Goal: Task Accomplishment & Management: Complete application form

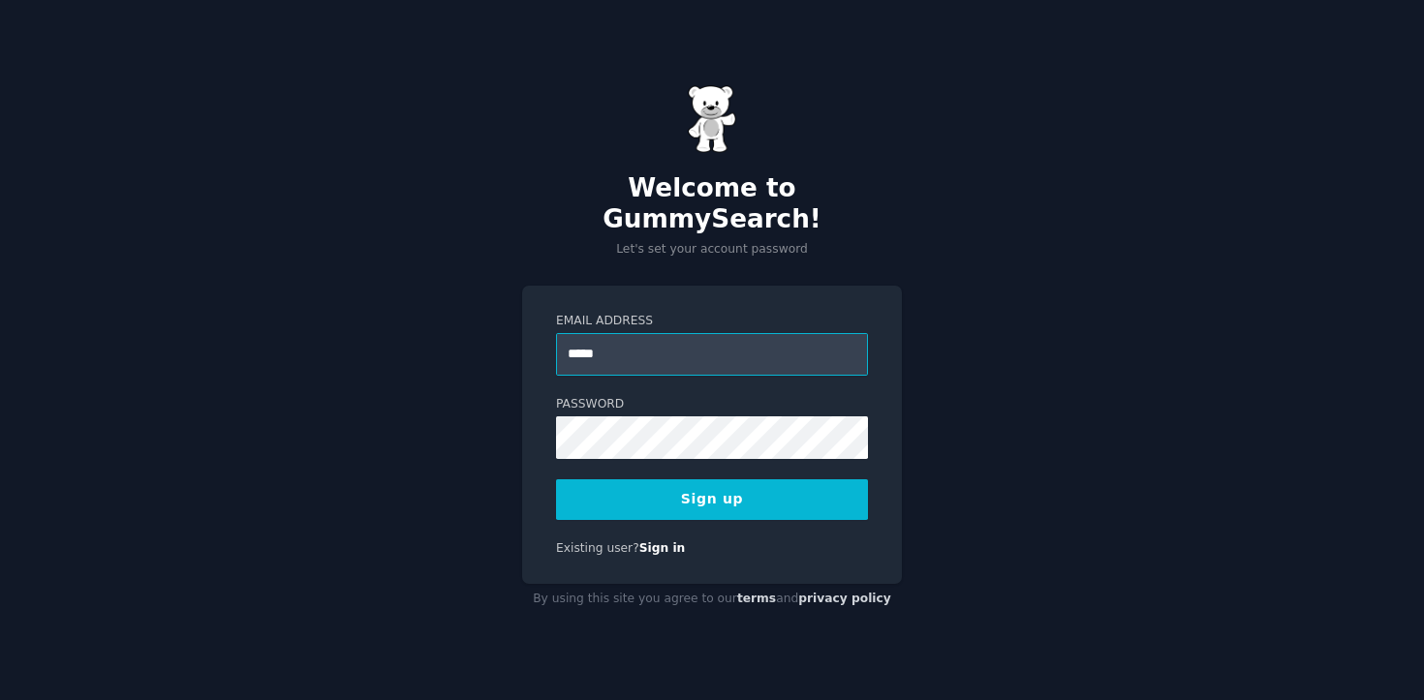
type input "**********"
click at [715, 487] on button "Sign up" at bounding box center [712, 499] width 312 height 41
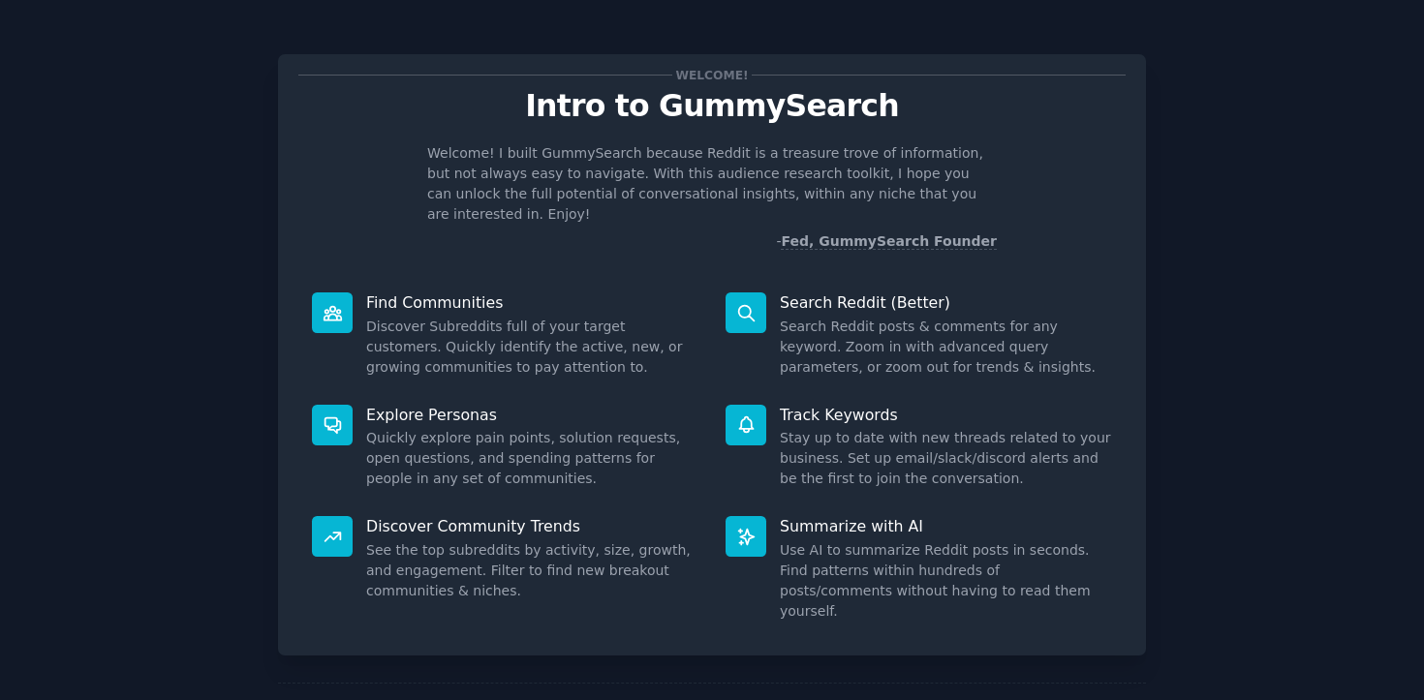
scroll to position [57, 0]
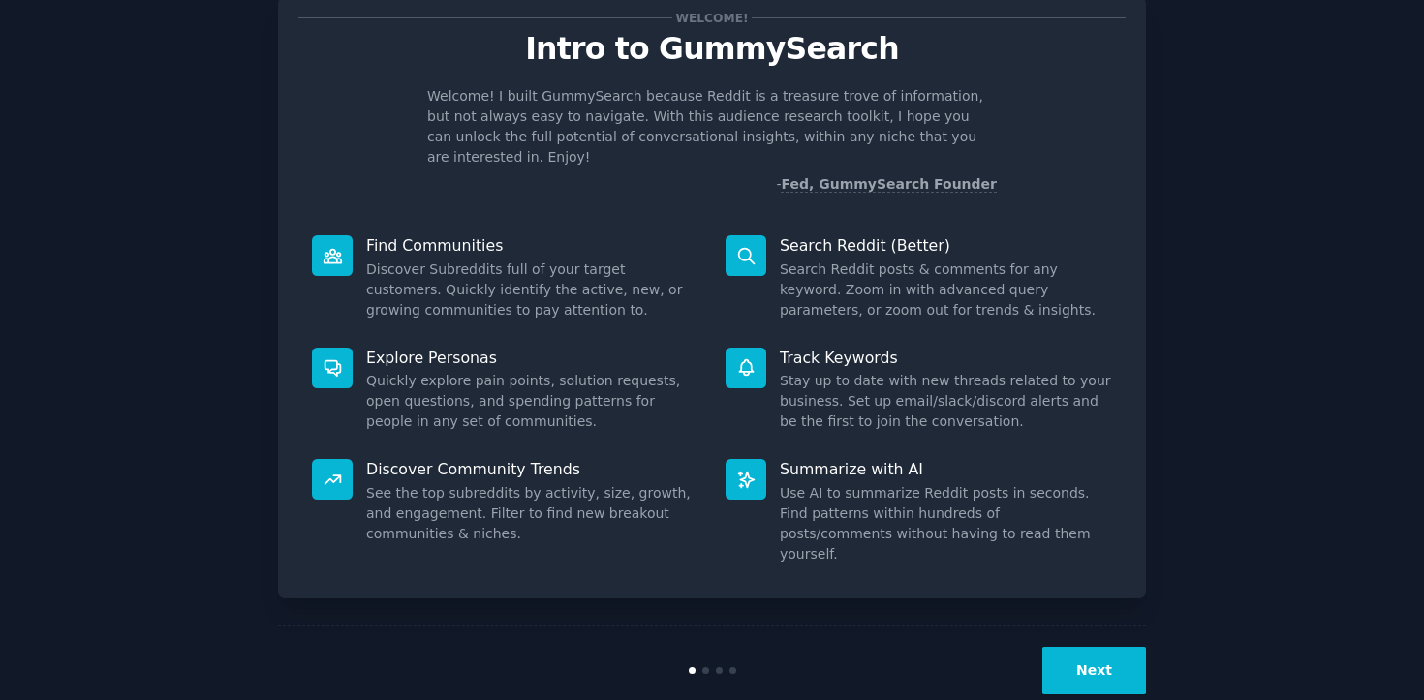
click at [1068, 647] on button "Next" at bounding box center [1094, 670] width 104 height 47
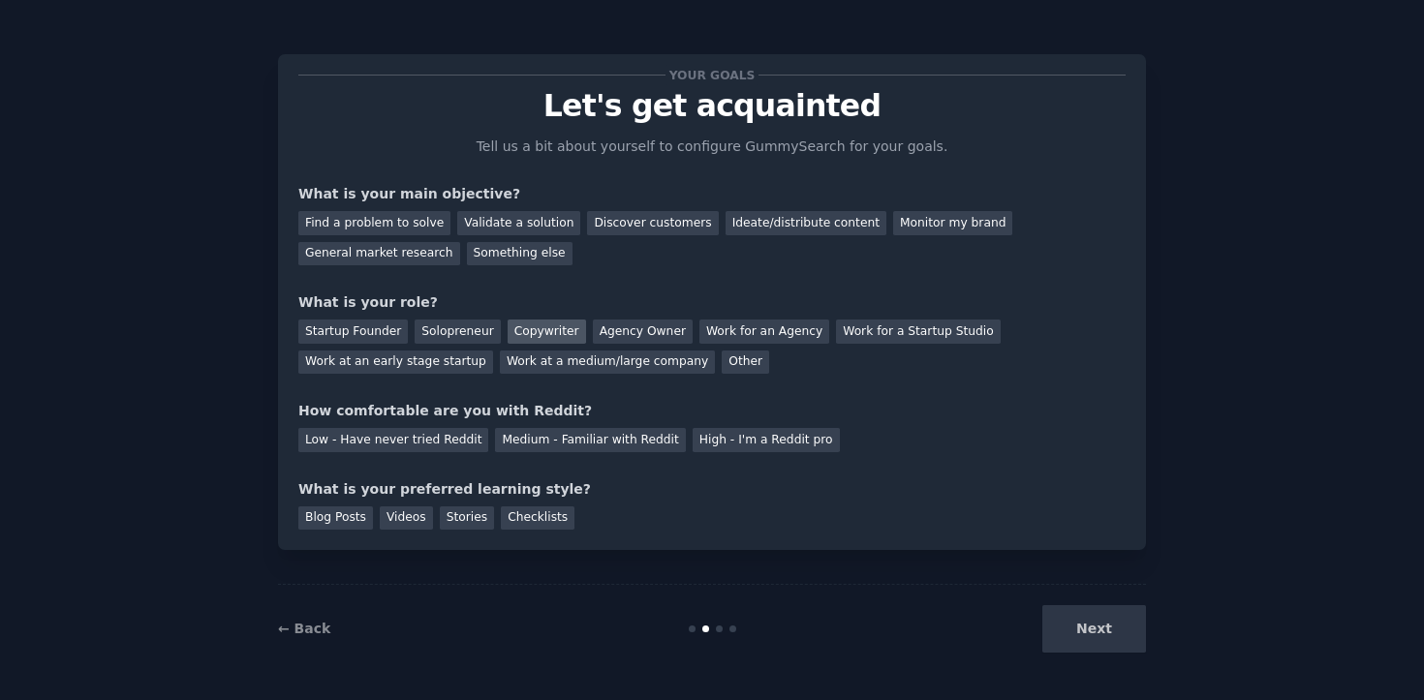
click at [529, 332] on div "Copywriter" at bounding box center [546, 332] width 78 height 24
click at [641, 232] on div "Discover customers" at bounding box center [652, 223] width 131 height 24
click at [780, 230] on div "Ideate/distribute content" at bounding box center [805, 223] width 161 height 24
click at [655, 230] on div "Discover customers" at bounding box center [652, 223] width 131 height 24
click at [411, 261] on div "General market research" at bounding box center [379, 254] width 162 height 24
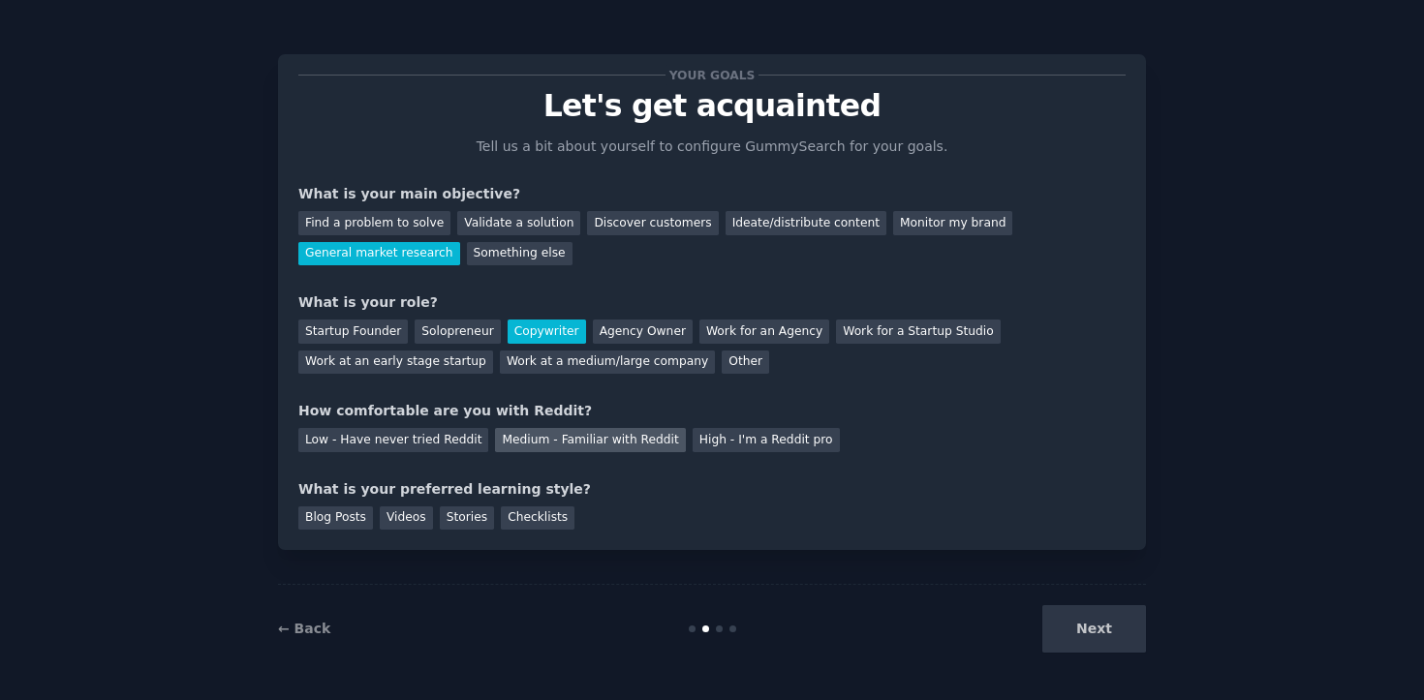
click at [547, 438] on div "Medium - Familiar with Reddit" at bounding box center [590, 440] width 190 height 24
click at [346, 517] on div "Blog Posts" at bounding box center [335, 519] width 75 height 24
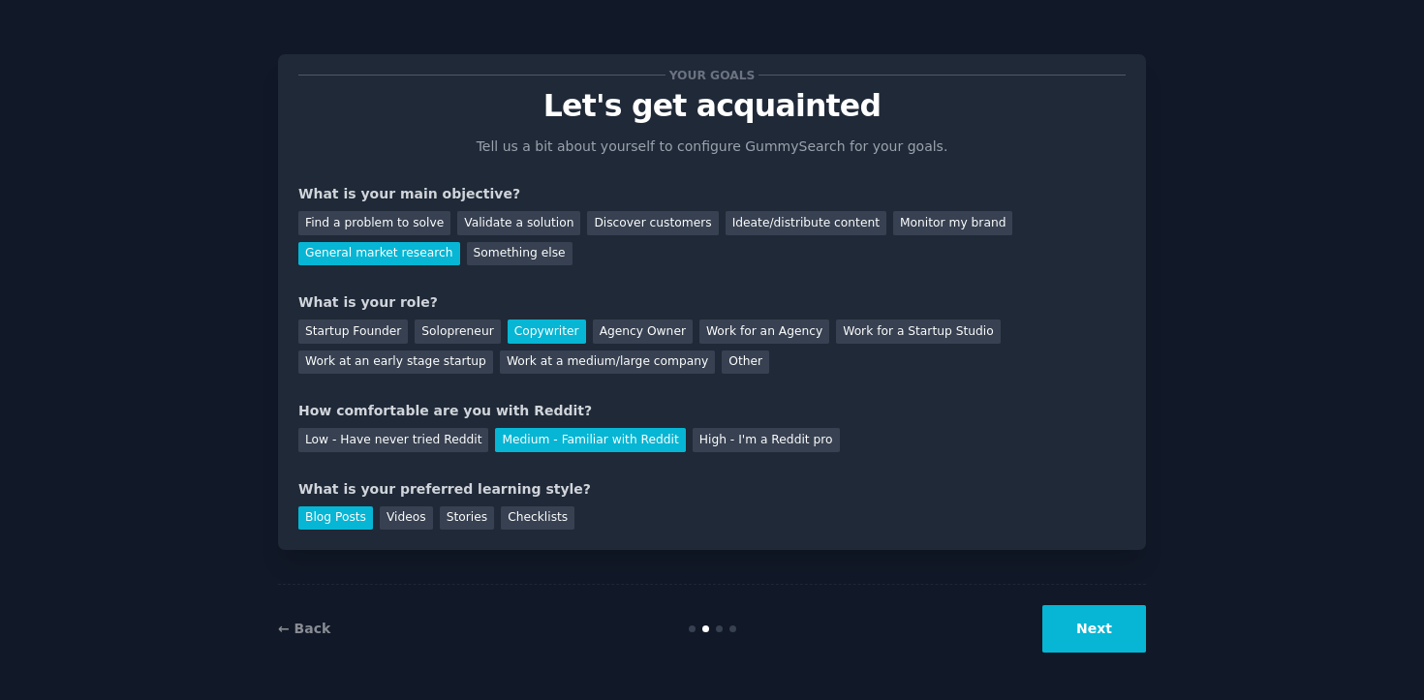
click at [1074, 653] on div "← Back Next" at bounding box center [712, 628] width 868 height 89
click at [1074, 630] on button "Next" at bounding box center [1094, 628] width 104 height 47
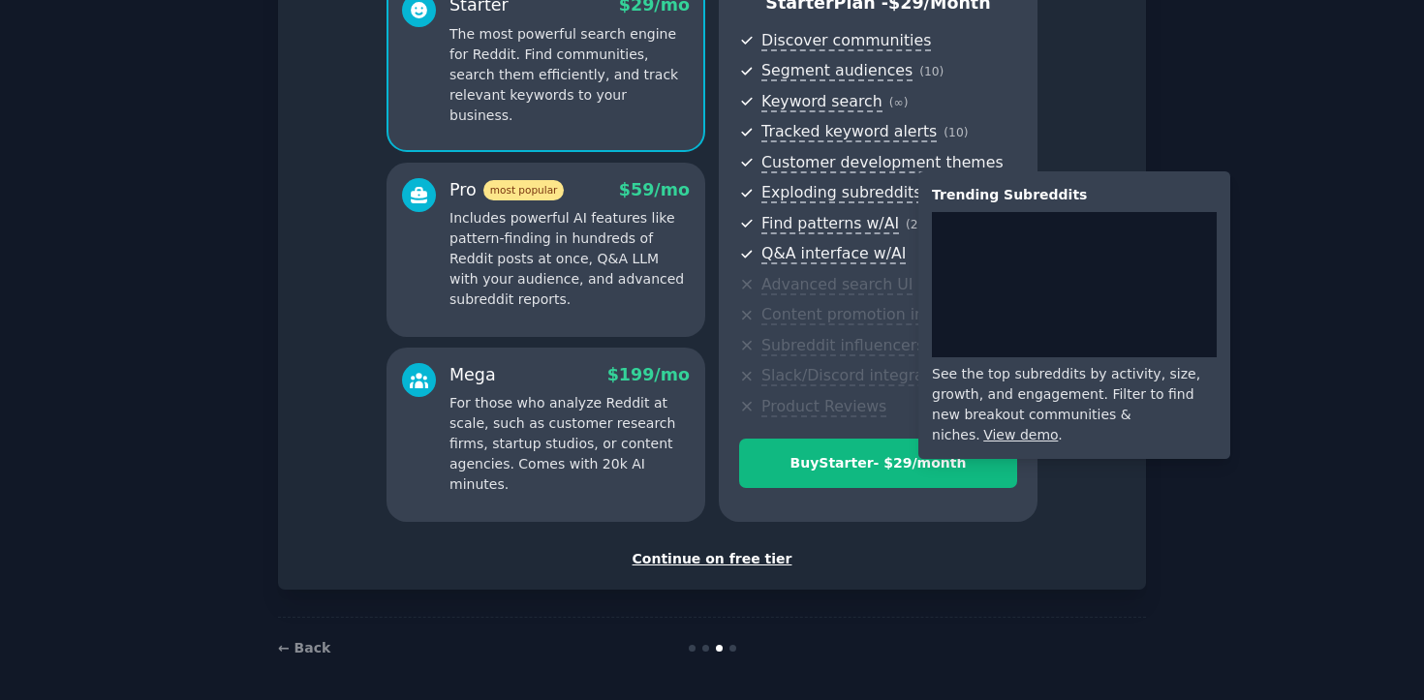
scroll to position [201, 0]
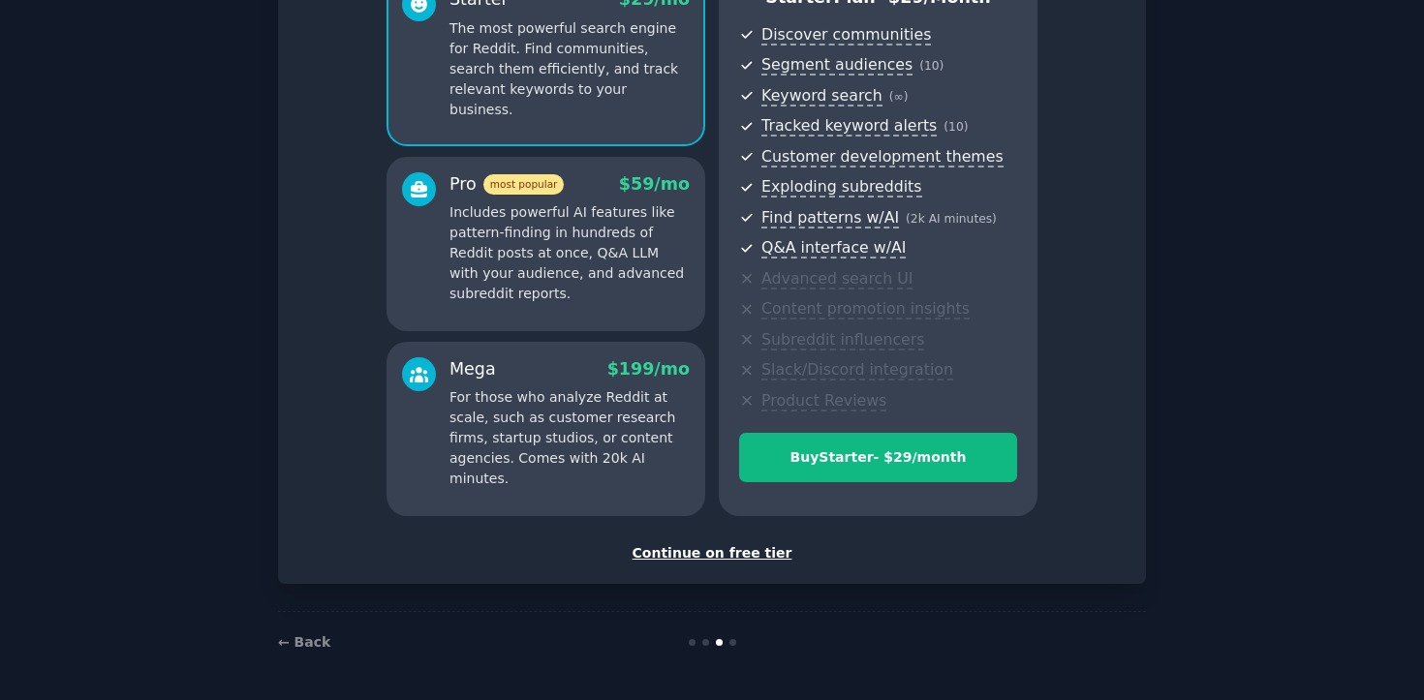
click at [677, 552] on div "Continue on free tier" at bounding box center [711, 553] width 827 height 20
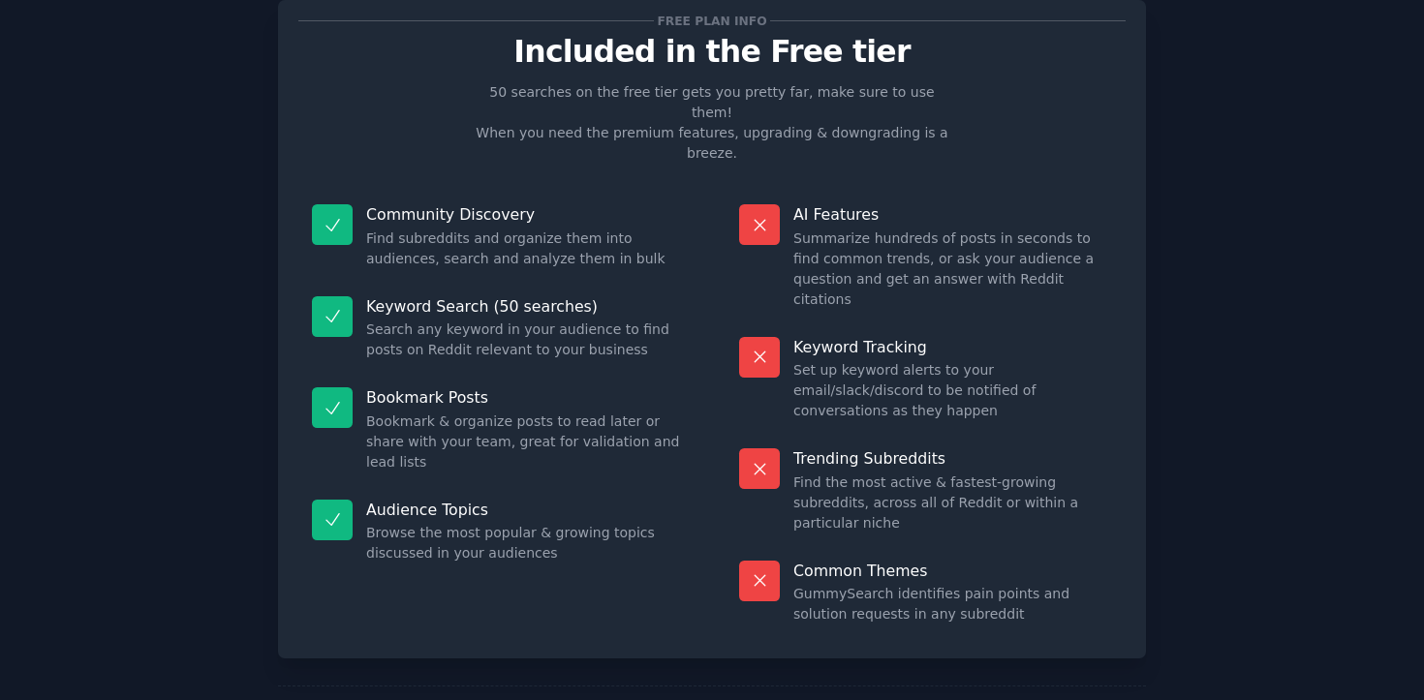
scroll to position [46, 0]
